Goal: Information Seeking & Learning: Understand process/instructions

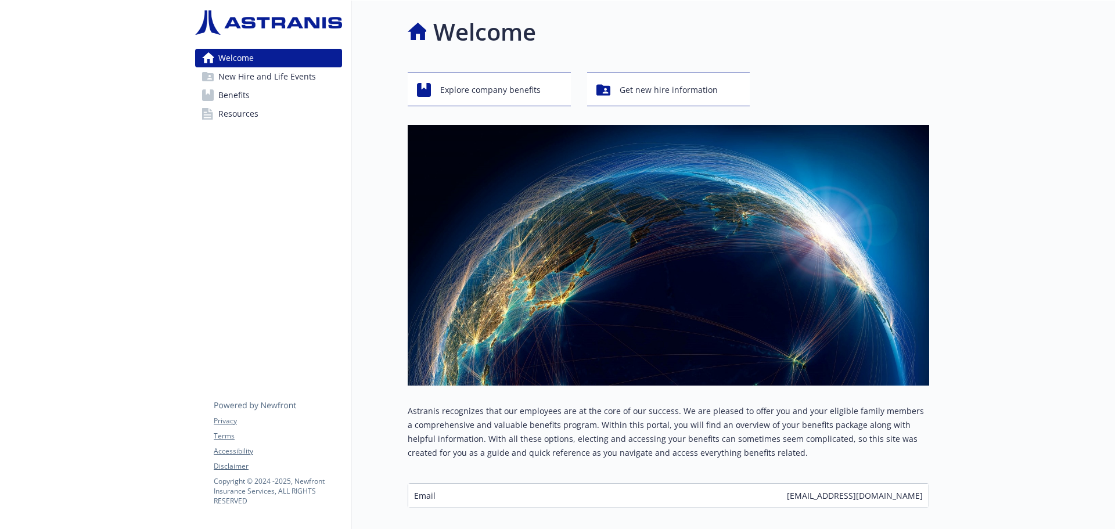
drag, startPoint x: 243, startPoint y: 81, endPoint x: 253, endPoint y: 81, distance: 10.5
click at [243, 81] on span "New Hire and Life Events" at bounding box center [267, 76] width 98 height 19
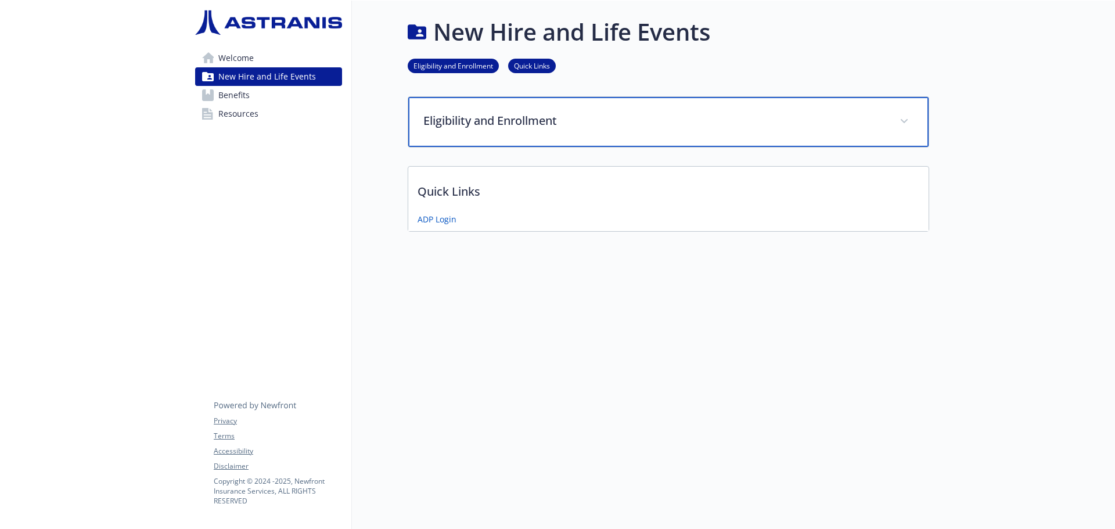
click at [503, 123] on p "Eligibility and Enrollment" at bounding box center [654, 120] width 462 height 17
